Goal: Task Accomplishment & Management: Complete application form

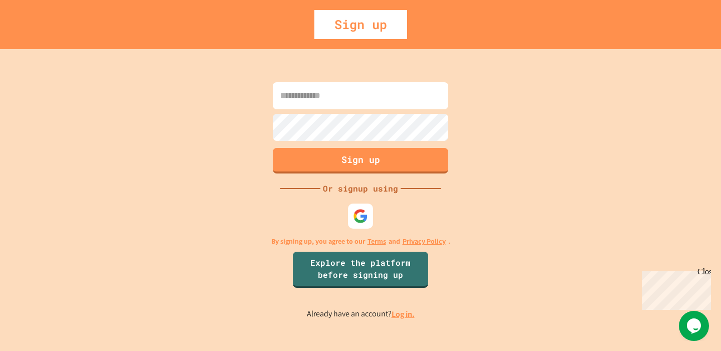
click at [377, 94] on input at bounding box center [360, 95] width 175 height 27
click at [360, 217] on img at bounding box center [360, 216] width 17 height 17
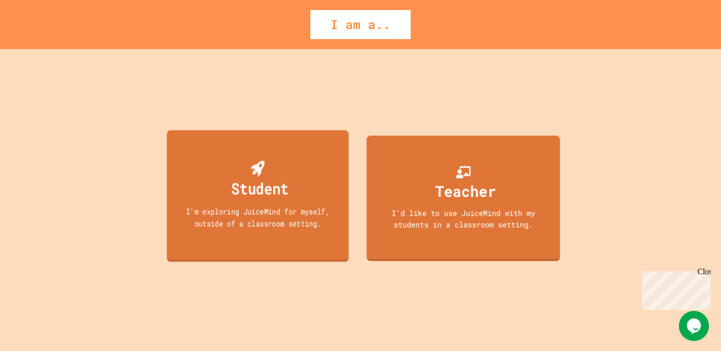
click at [318, 230] on div "Student I'm exploring JuiceMind for myself, outside of a classroom setting." at bounding box center [258, 196] width 182 height 132
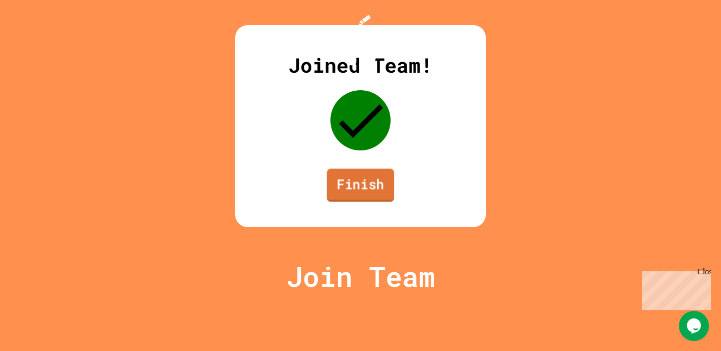
click at [350, 202] on link "Finish" at bounding box center [360, 184] width 67 height 33
